Goal: Task Accomplishment & Management: Manage account settings

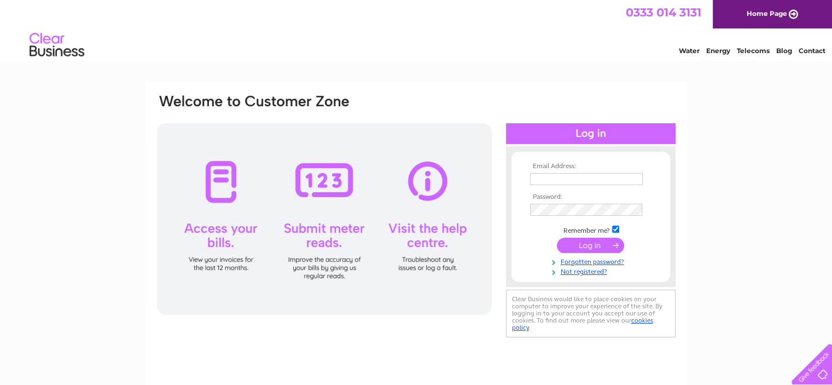
type input "amy.reid@firthplumbing.co.uk"
click at [613, 248] on input "submit" at bounding box center [590, 244] width 67 height 15
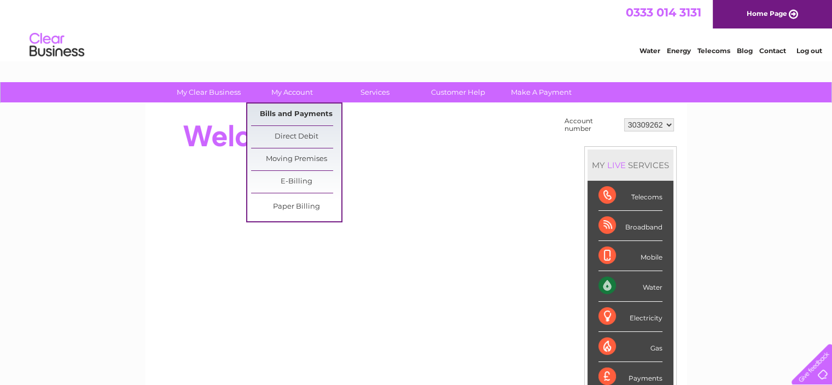
click at [294, 109] on link "Bills and Payments" at bounding box center [296, 114] width 90 height 22
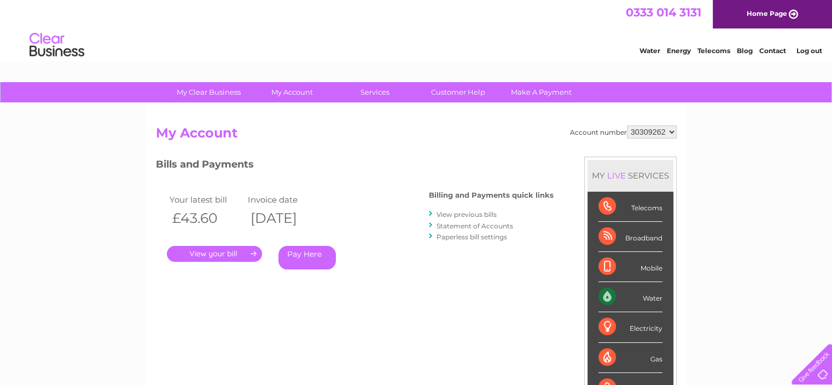
click at [230, 255] on link "." at bounding box center [214, 254] width 95 height 16
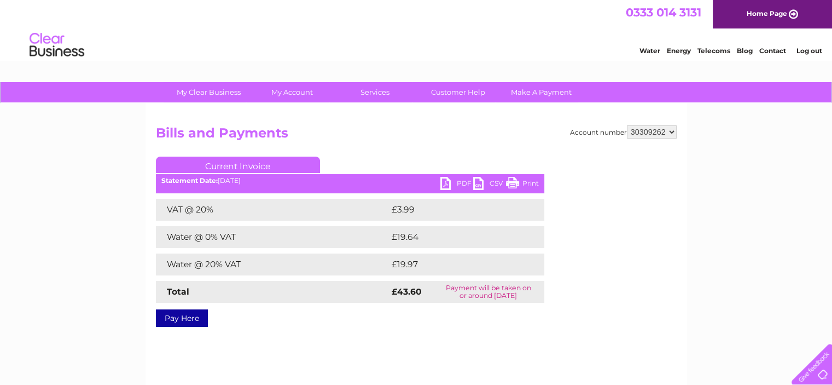
click at [445, 182] on link "PDF" at bounding box center [456, 185] width 33 height 16
click at [252, 120] on div "Account number 30309262 Bills and Payments Current Invoice PDF CSV Print VAT @ …" at bounding box center [416, 256] width 542 height 306
